Goal: Task Accomplishment & Management: Complete application form

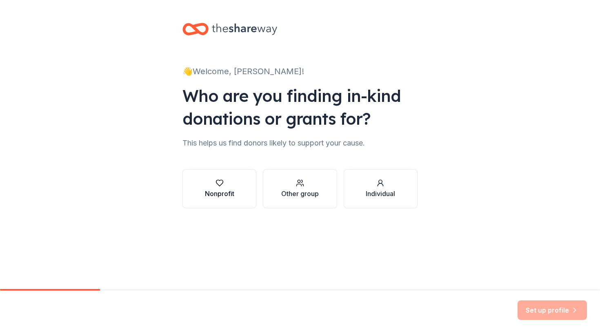
click at [220, 174] on button "Nonprofit" at bounding box center [219, 188] width 74 height 39
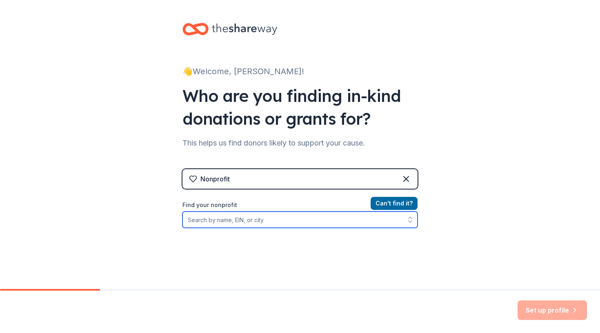
click at [248, 219] on input "Find your nonprofit" at bounding box center [299, 220] width 235 height 16
type input "W"
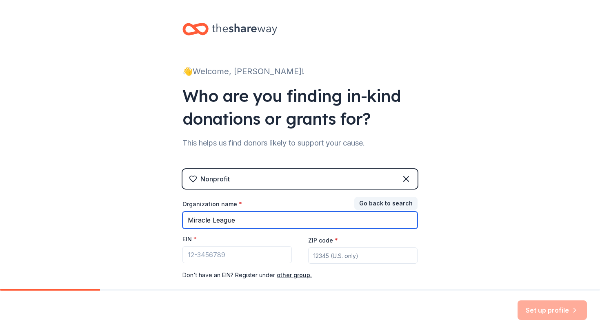
type input "Miracle League"
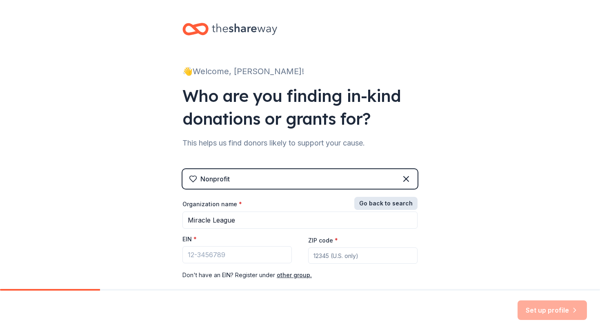
click at [370, 206] on button "Go back to search" at bounding box center [385, 203] width 63 height 13
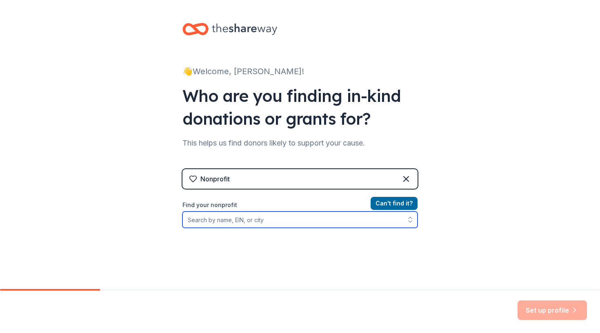
click at [303, 223] on input "Find your nonprofit" at bounding box center [299, 220] width 235 height 16
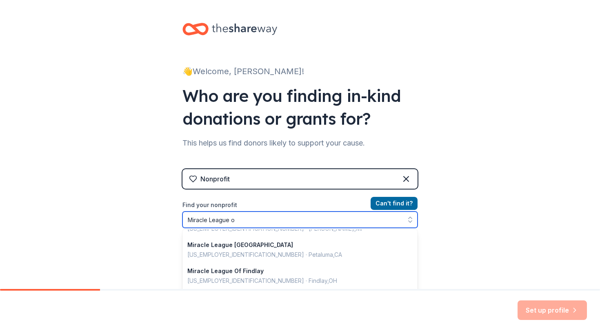
scroll to position [406, 0]
type input "Miracle League of Western"
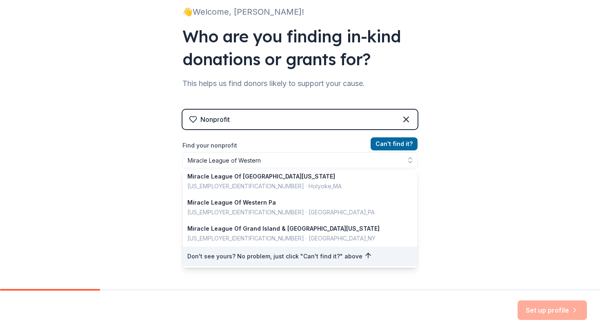
scroll to position [46, 0]
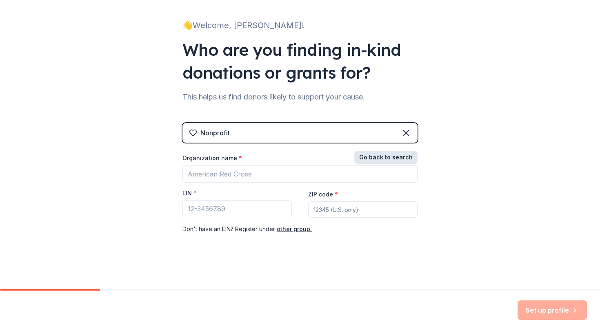
click at [389, 155] on button "Go back to search" at bounding box center [385, 157] width 63 height 13
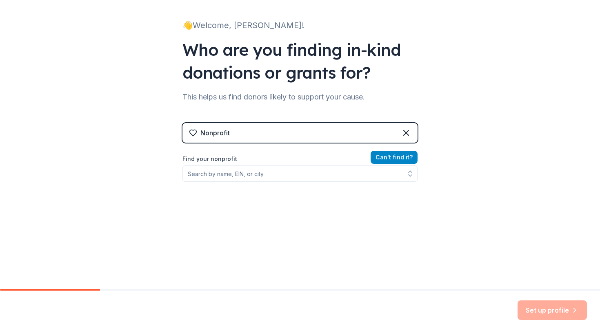
click at [389, 155] on button "Can ' t find it?" at bounding box center [393, 157] width 47 height 13
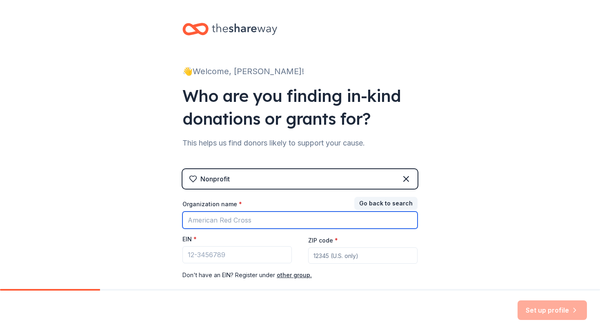
scroll to position [0, 0]
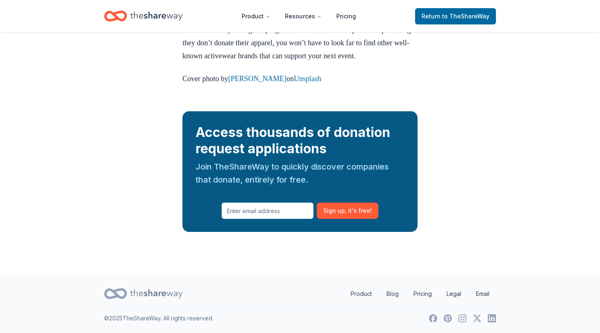
scroll to position [1240, 0]
